Goal: Task Accomplishment & Management: Manage account settings

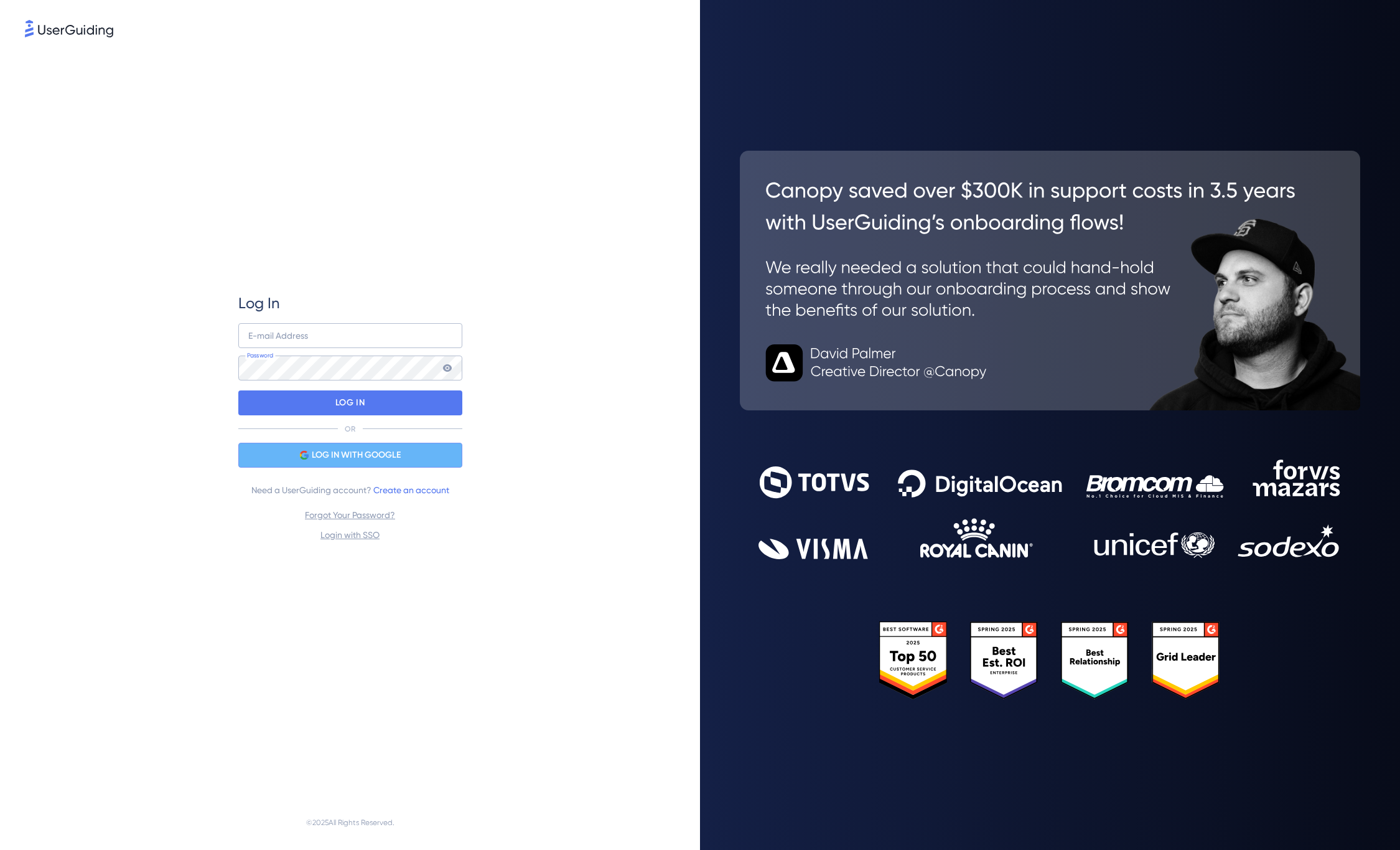
click at [355, 452] on span "LOG IN WITH GOOGLE" at bounding box center [356, 455] width 89 height 15
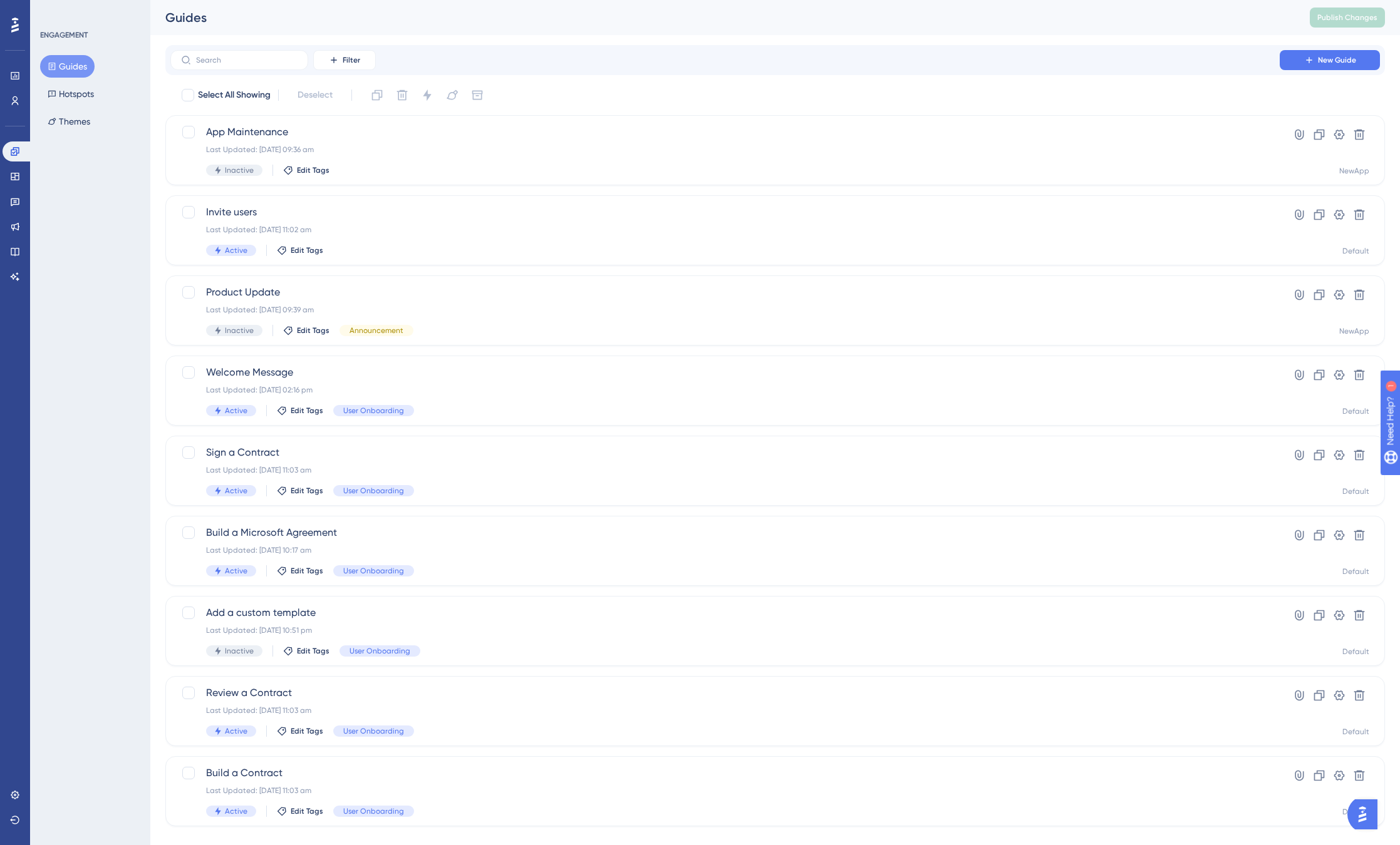
click at [18, 793] on div "✨ Save My Spot!✨" at bounding box center [101, 798] width 180 height 25
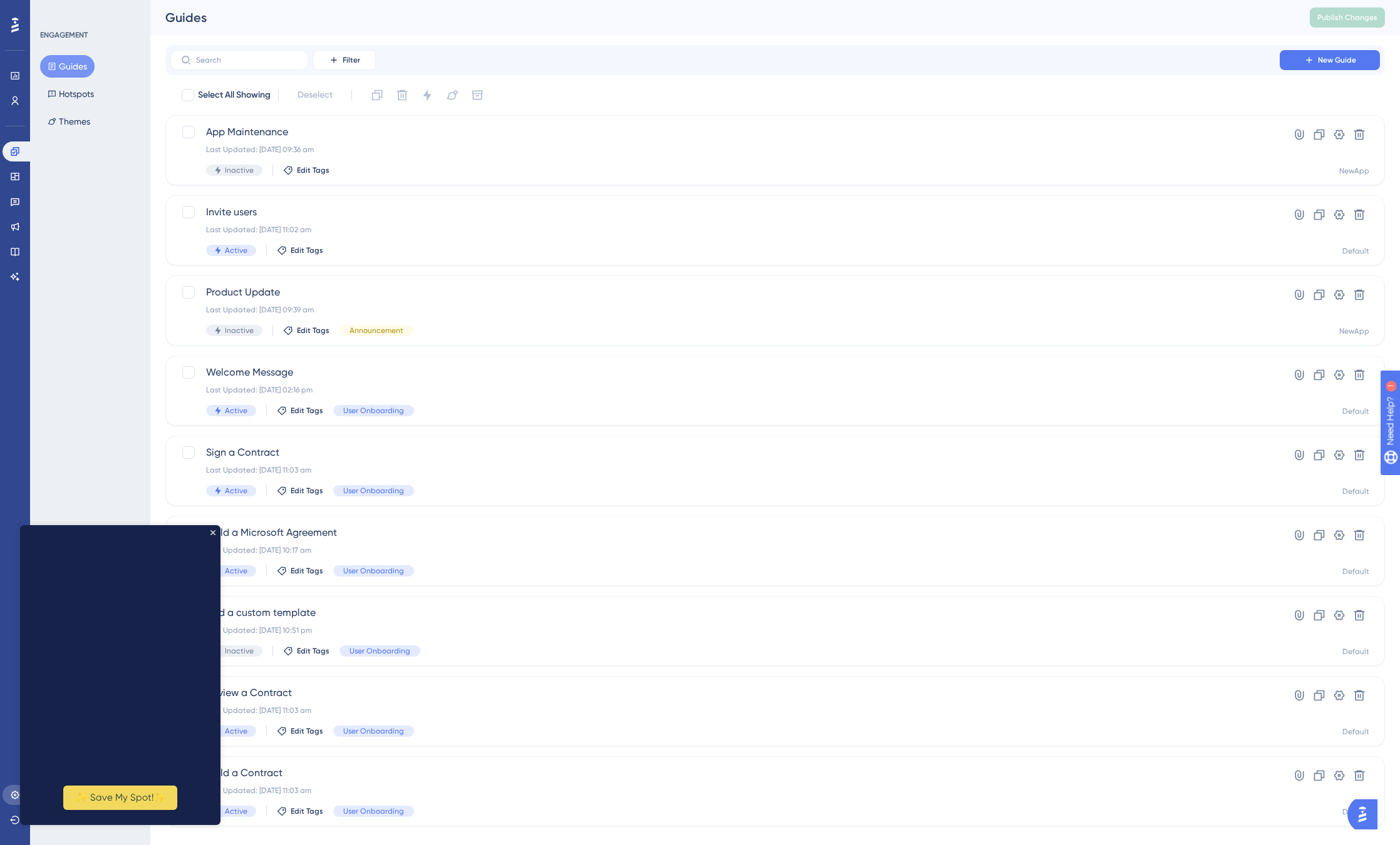
drag, startPoint x: 3, startPoint y: 267, endPoint x: 12, endPoint y: 792, distance: 525.1
click at [12, 792] on icon at bounding box center [15, 795] width 8 height 8
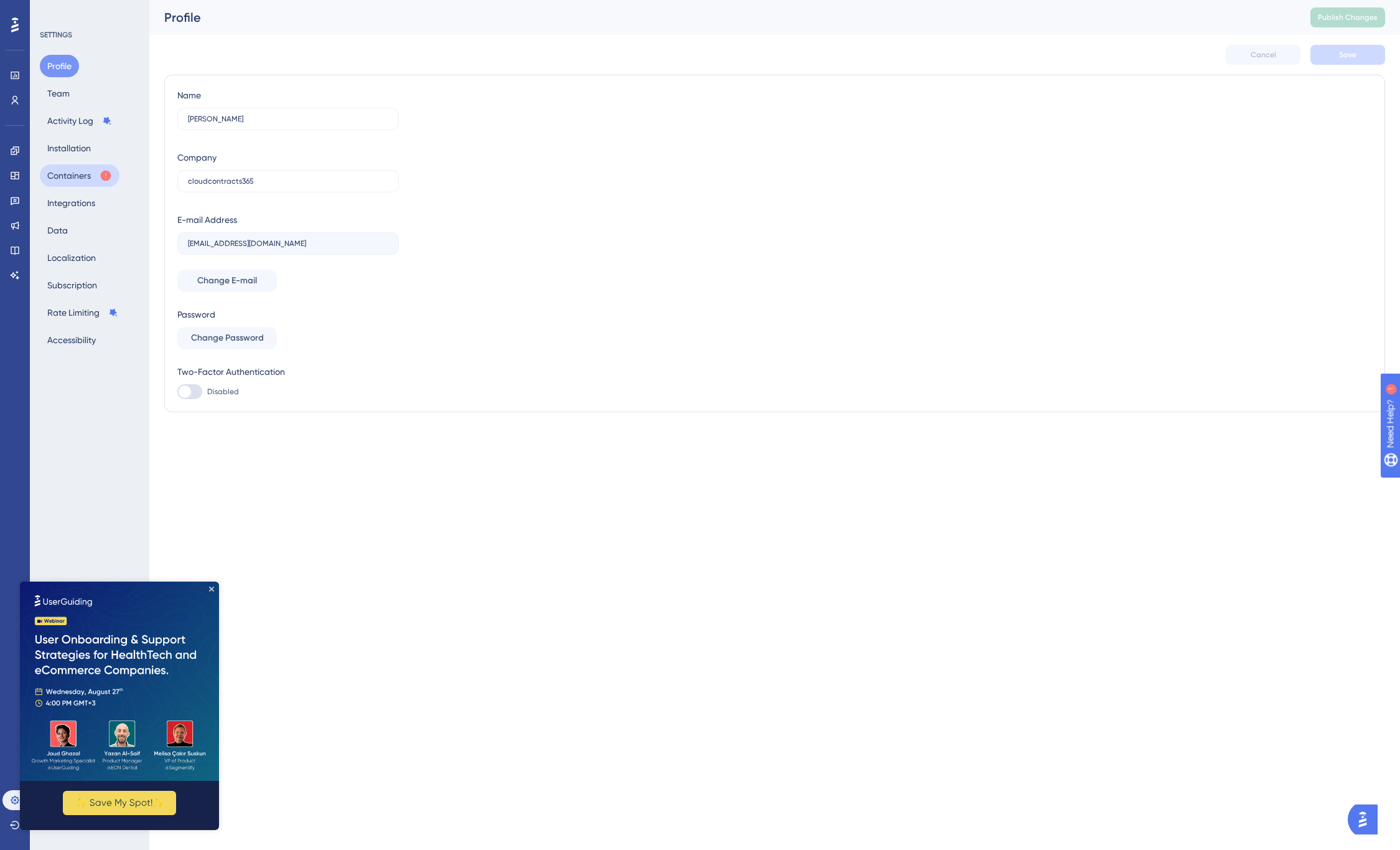
click at [76, 178] on button "Containers" at bounding box center [80, 176] width 80 height 22
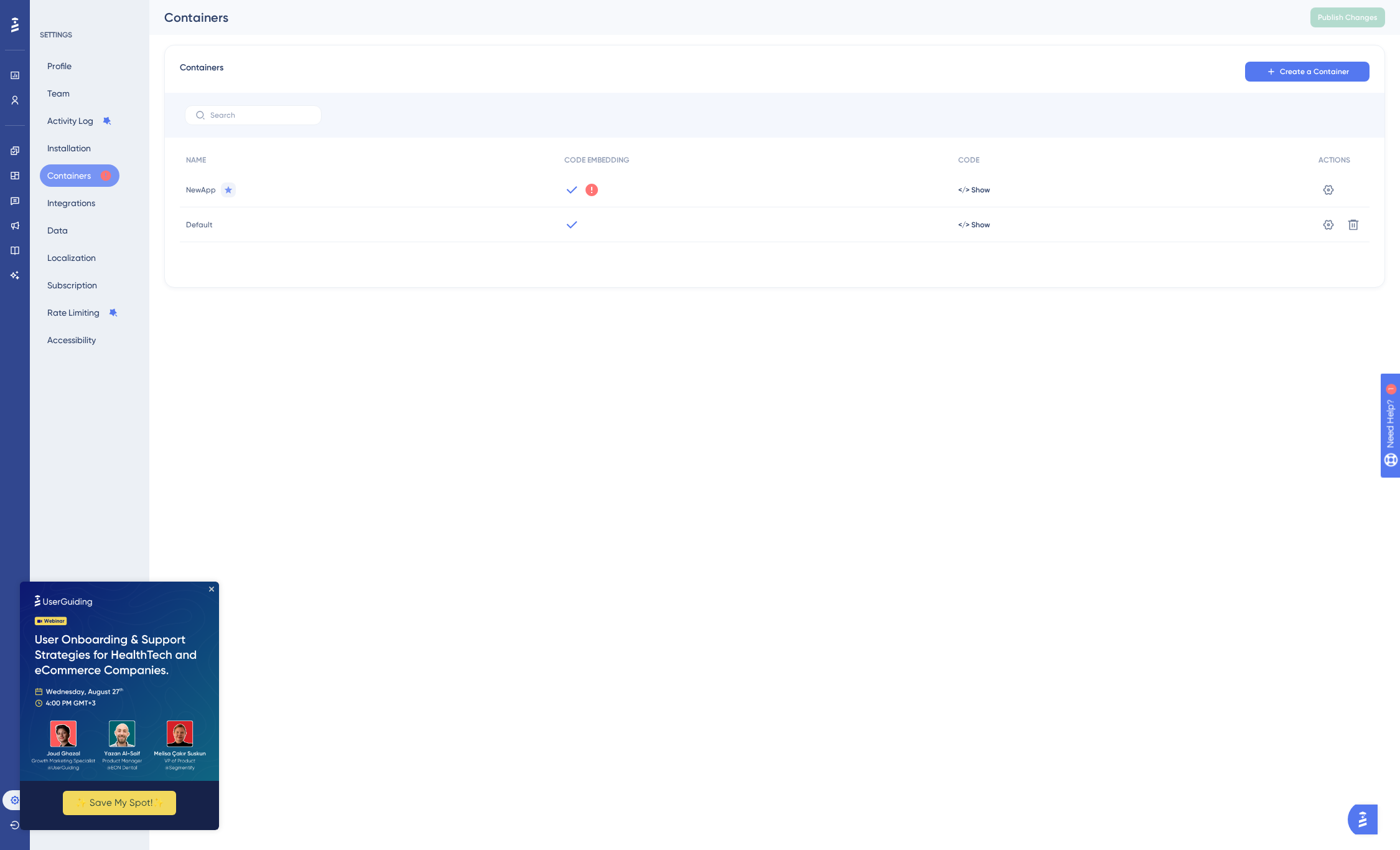
click at [592, 186] on icon at bounding box center [592, 190] width 13 height 13
click at [679, 239] on span "Got It" at bounding box center [675, 239] width 20 height 10
click at [85, 148] on button "Installation" at bounding box center [69, 148] width 59 height 22
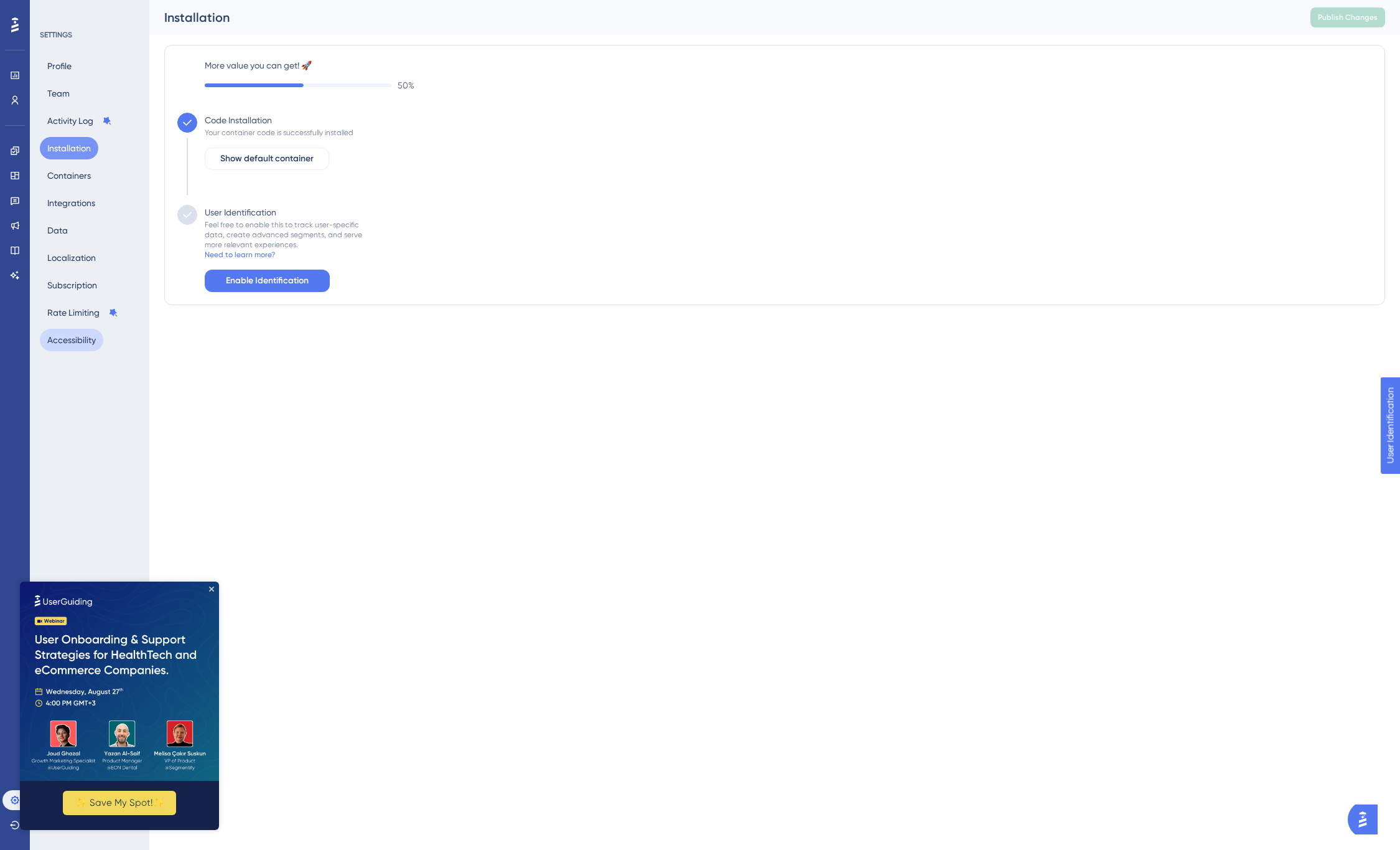
click at [78, 335] on button "Accessibility" at bounding box center [71, 340] width 64 height 22
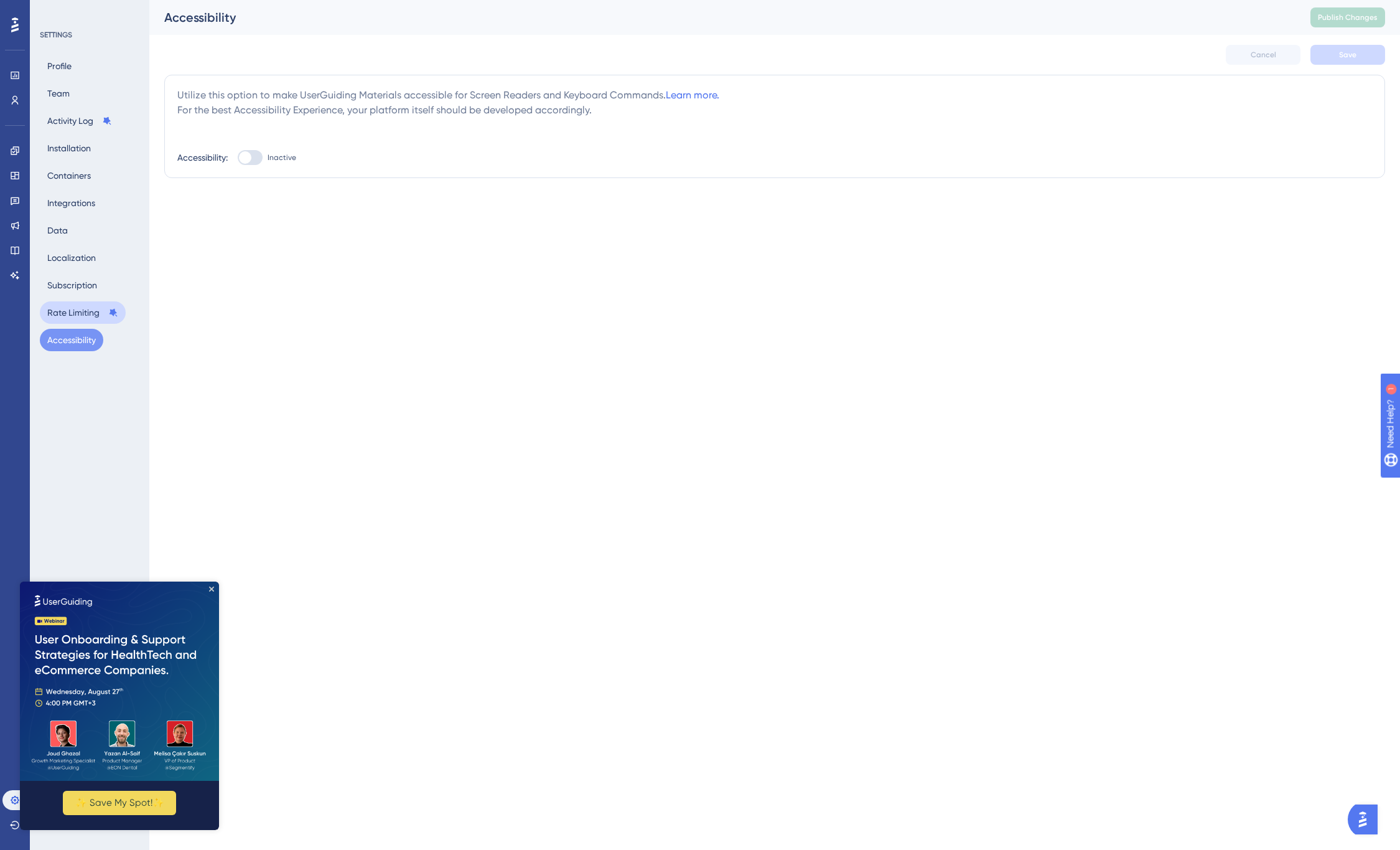
click at [85, 311] on button "Rate Limiting" at bounding box center [83, 313] width 86 height 22
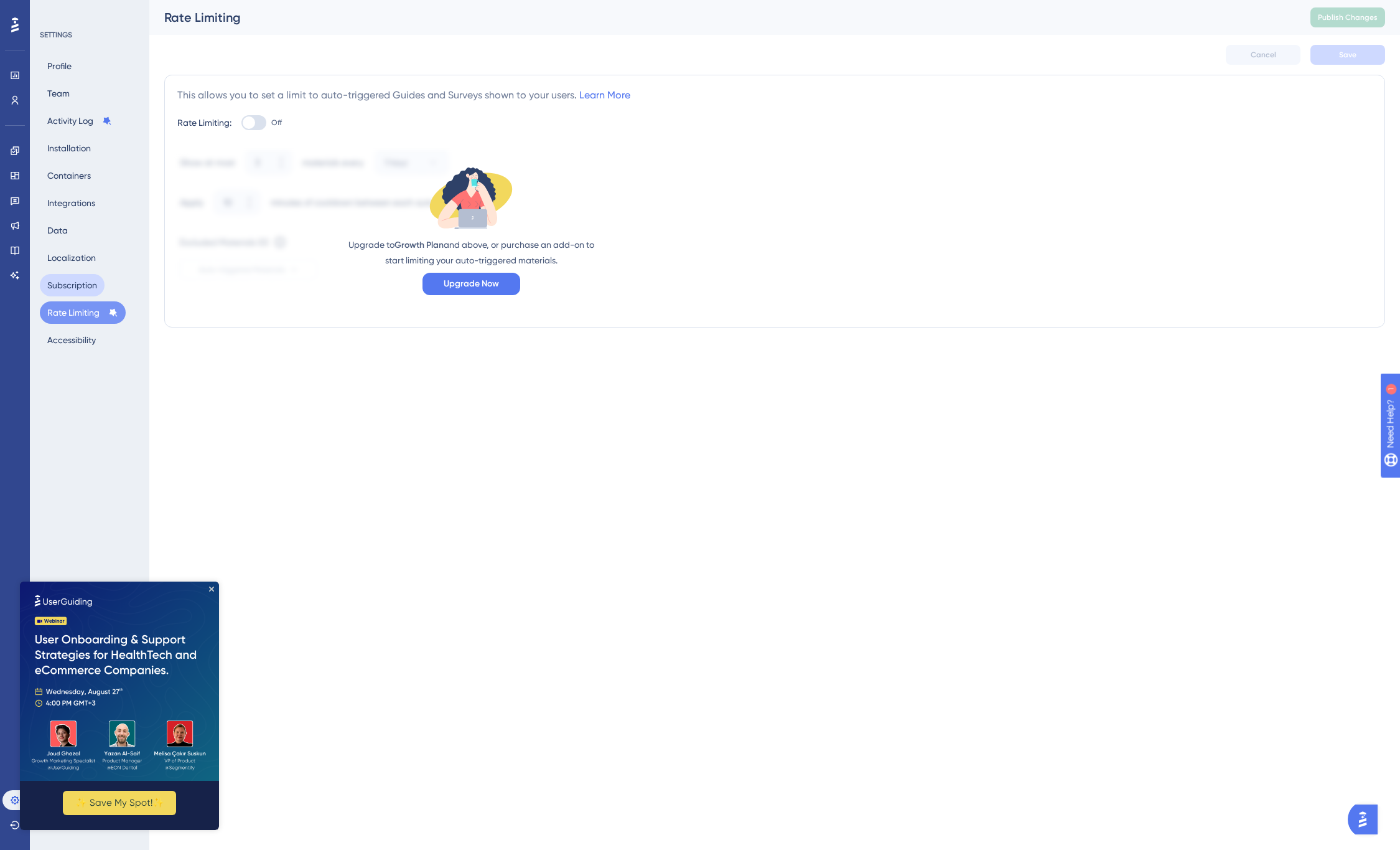
click at [92, 281] on button "Subscription" at bounding box center [72, 285] width 65 height 22
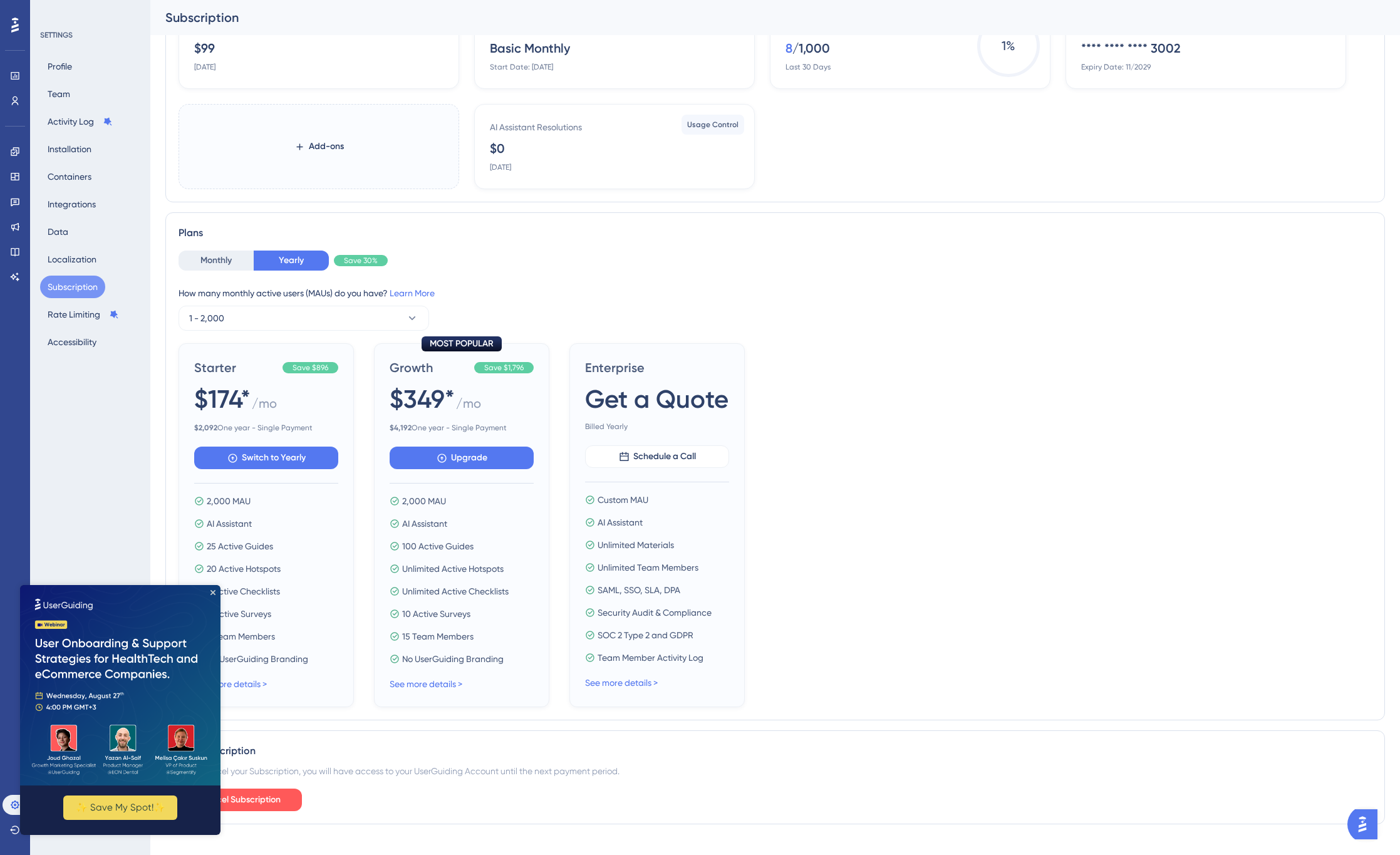
scroll to position [109, 0]
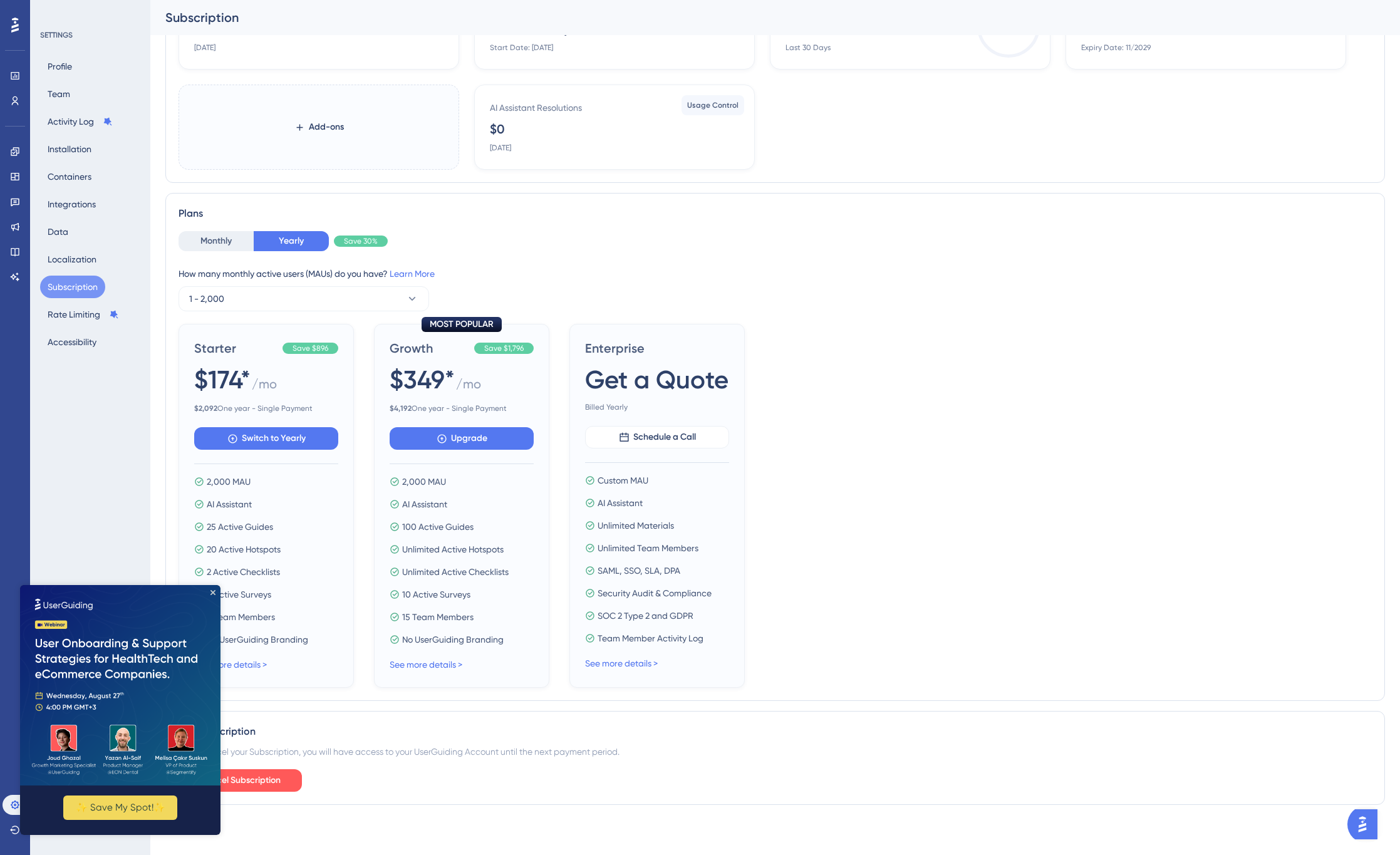
click at [214, 588] on img at bounding box center [120, 685] width 201 height 201
click at [213, 592] on icon "Close Preview" at bounding box center [213, 592] width 5 height 5
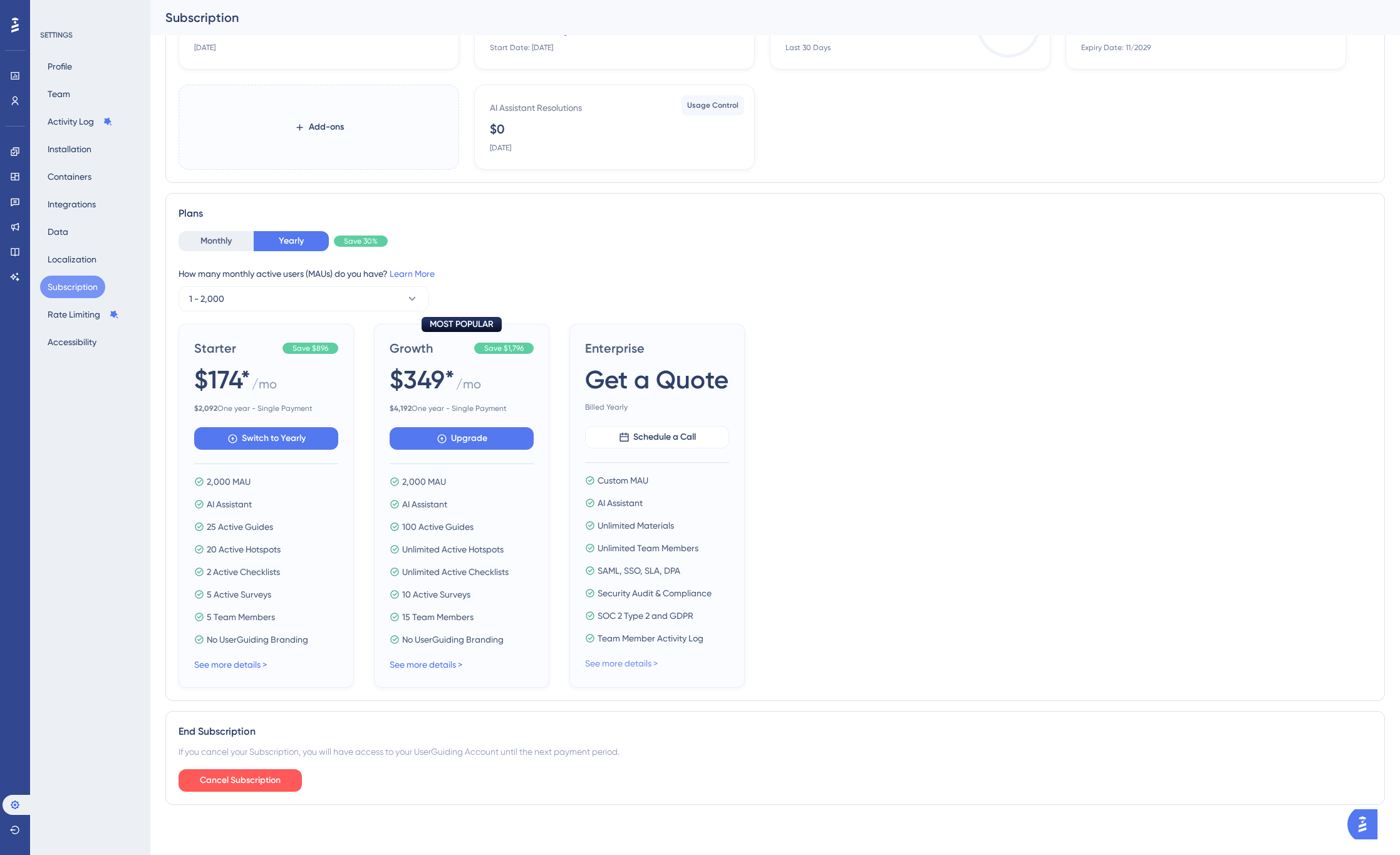
click at [606, 664] on link "See more details >" at bounding box center [621, 663] width 72 height 10
